Goal: Task Accomplishment & Management: Manage account settings

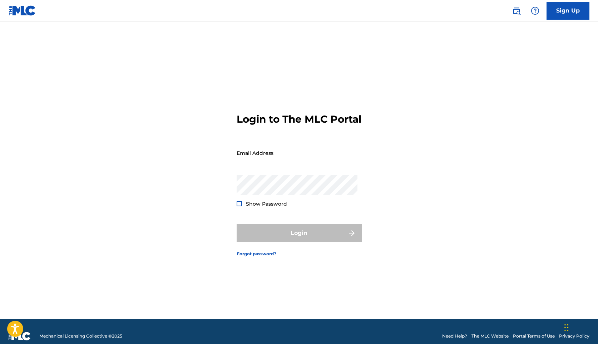
click at [342, 141] on form "Login to The MLC Portal Email Address Password Show Password Login Forgot passw…" at bounding box center [299, 178] width 125 height 279
click at [340, 163] on input "Email Address" at bounding box center [297, 153] width 121 height 20
type input "[EMAIL_ADDRESS][DOMAIN_NAME]"
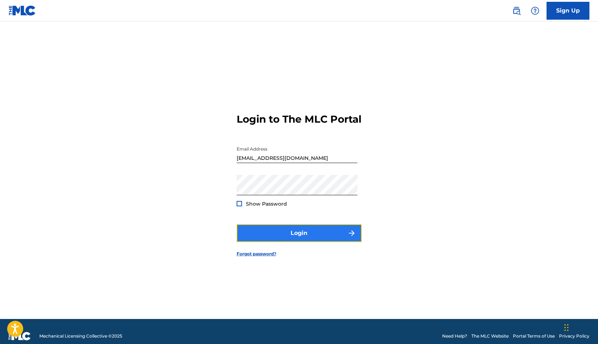
click at [312, 235] on button "Login" at bounding box center [299, 233] width 125 height 18
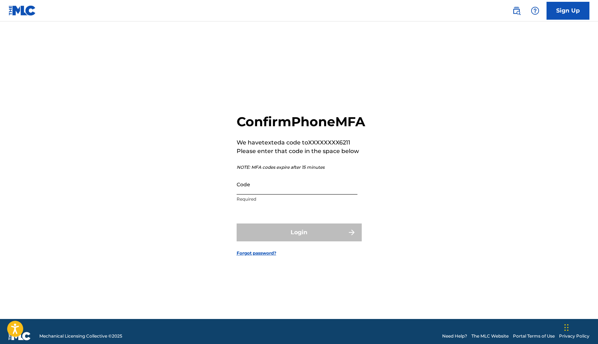
click at [284, 182] on input "Code" at bounding box center [297, 184] width 121 height 20
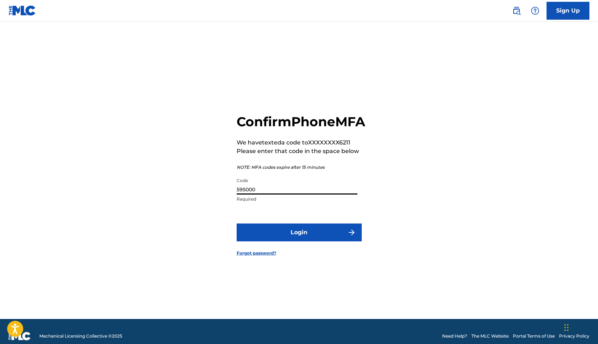
type input "595000"
click at [237, 223] on button "Login" at bounding box center [299, 232] width 125 height 18
